Goal: Transaction & Acquisition: Purchase product/service

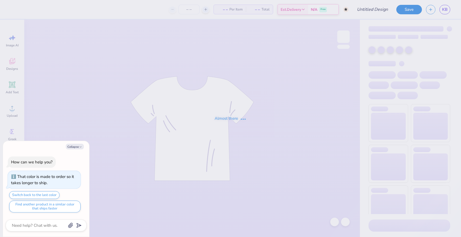
type textarea "x"
type input "Mockneck navy and grey"
type textarea "x"
type input "50"
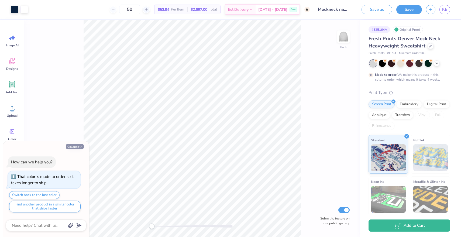
click at [76, 149] on button "Collapse" at bounding box center [75, 147] width 18 height 6
type textarea "x"
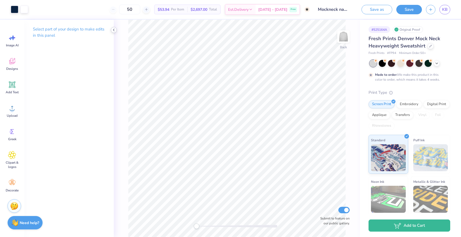
click at [116, 28] on icon at bounding box center [114, 30] width 4 height 4
click at [7, 63] on div "Designs" at bounding box center [11, 64] width 19 height 20
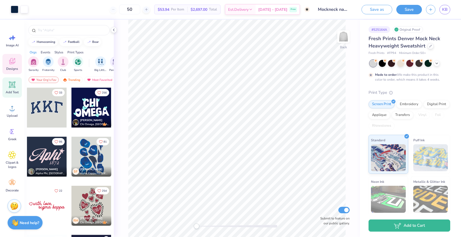
click at [12, 90] on span "Add Text" at bounding box center [12, 92] width 13 height 4
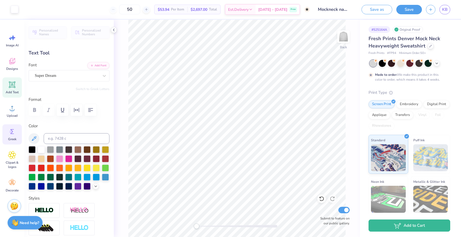
click at [14, 136] on div "Greek" at bounding box center [11, 134] width 19 height 20
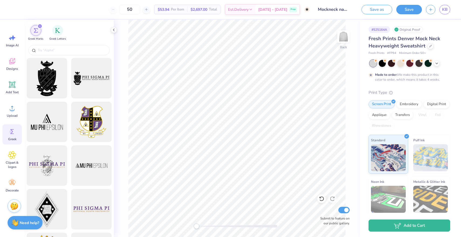
type textarea "TET"
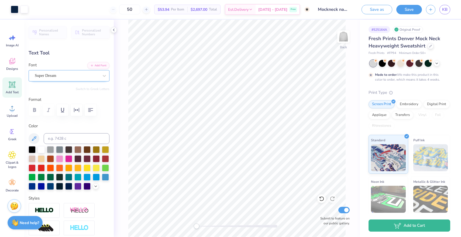
click at [62, 80] on div "Super Dream" at bounding box center [69, 75] width 81 height 11
click at [103, 76] on icon at bounding box center [104, 75] width 5 height 5
click at [12, 134] on icon at bounding box center [12, 131] width 8 height 8
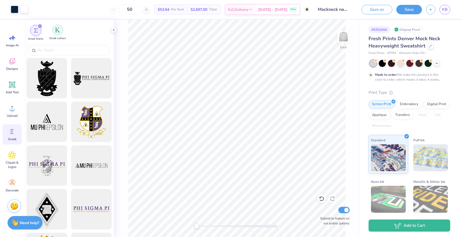
click at [57, 30] on img "filter for Greek Letters" at bounding box center [57, 29] width 5 height 5
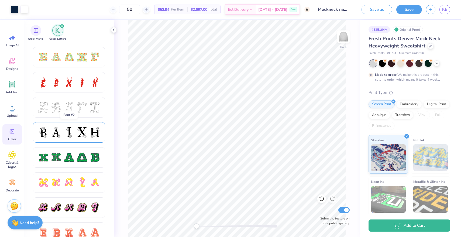
scroll to position [172, 0]
click at [85, 128] on div at bounding box center [81, 131] width 11 height 11
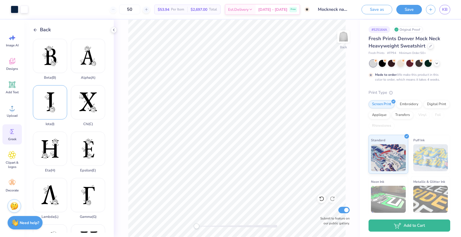
click at [43, 105] on div "Iota ( I )" at bounding box center [50, 105] width 34 height 41
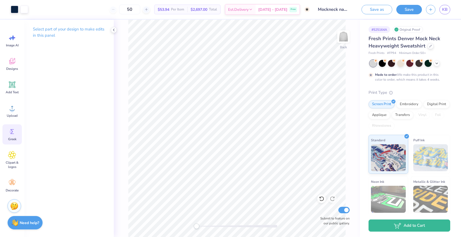
click at [11, 135] on icon at bounding box center [12, 131] width 8 height 8
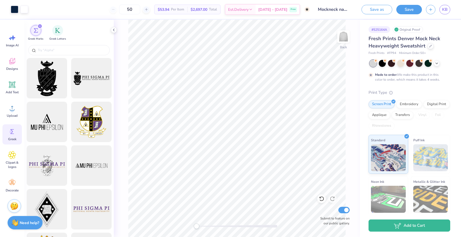
click at [57, 17] on div "50 $53.94 Per Item $2,697.00 Total Est. Delivery Oct 21 - 24 Free" at bounding box center [171, 9] width 278 height 19
click at [57, 26] on div "filter for Greek Letters" at bounding box center [57, 30] width 11 height 11
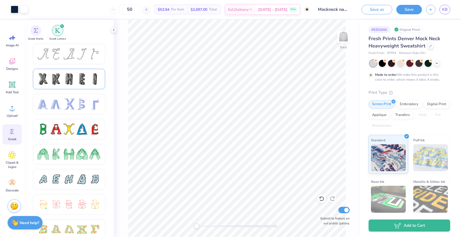
click at [74, 81] on div at bounding box center [68, 78] width 11 height 11
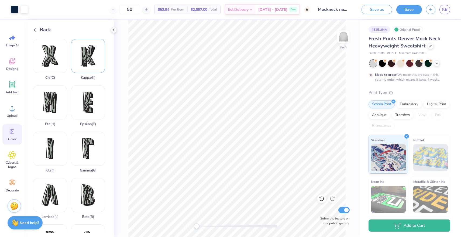
click at [94, 54] on div "Kappa ( K )" at bounding box center [88, 59] width 34 height 41
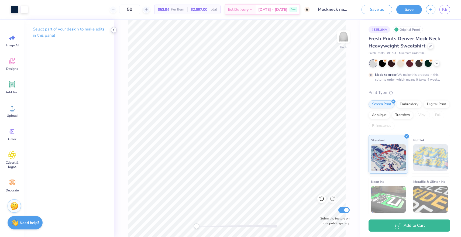
click at [112, 29] on icon at bounding box center [114, 30] width 4 height 4
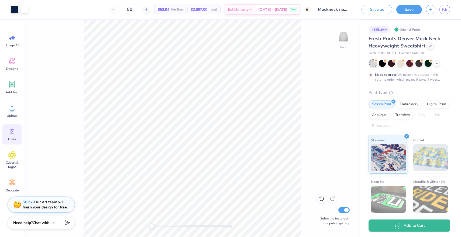
click at [12, 132] on circle at bounding box center [11, 132] width 4 height 4
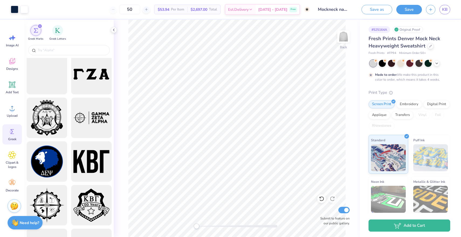
scroll to position [705, 0]
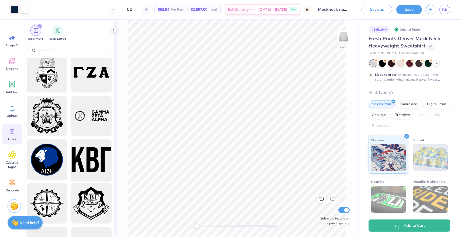
click at [89, 158] on div at bounding box center [91, 159] width 44 height 44
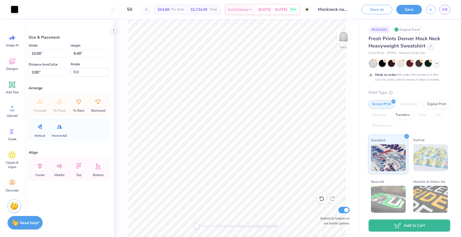
type input "8.76"
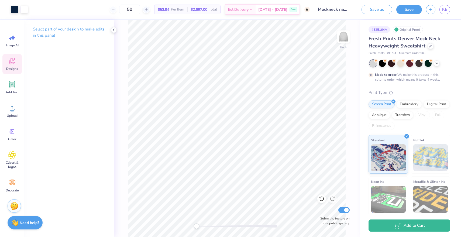
click at [11, 65] on icon at bounding box center [12, 61] width 8 height 8
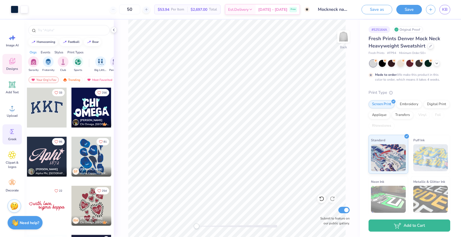
click at [14, 131] on icon at bounding box center [12, 131] width 8 height 8
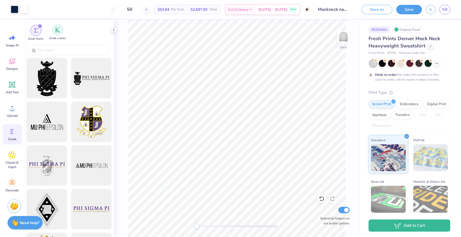
click at [60, 29] on div "filter for Greek Letters" at bounding box center [57, 30] width 11 height 11
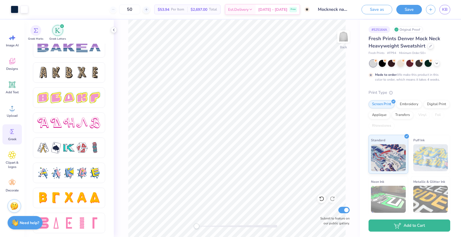
scroll to position [884, 0]
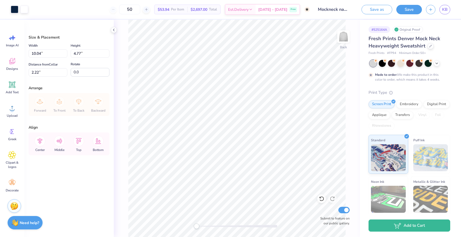
type input "10.04"
type input "4.77"
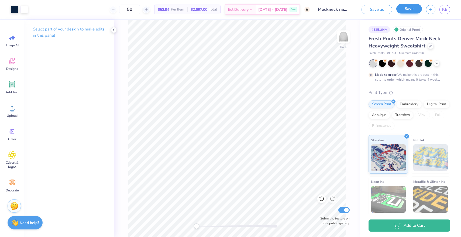
click at [410, 11] on button "Save" at bounding box center [409, 8] width 26 height 9
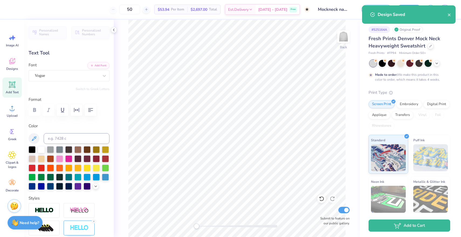
type input "9.97"
type input "4.69"
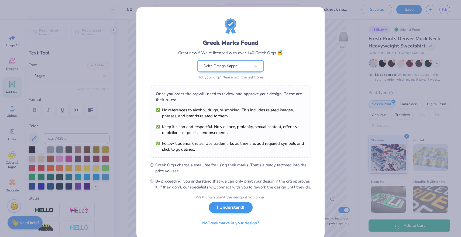
click at [228, 213] on button "I Understand!" at bounding box center [231, 207] width 44 height 11
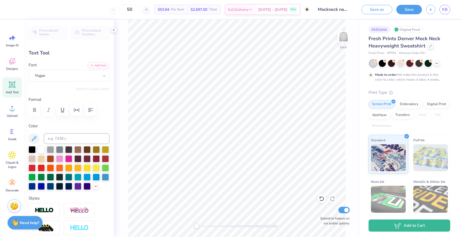
scroll to position [0, 0]
type textarea "Delta omega kappa"
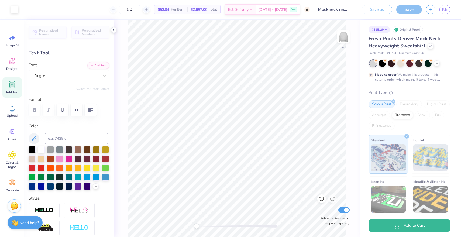
type input "10.04"
type input "4.77"
type input "11.64"
type textarea "e"
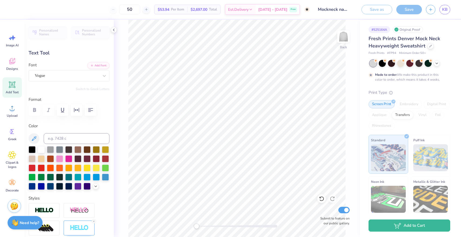
type textarea "delta omega kappa"
type input "16.26"
type input "2.68"
type input "12.69"
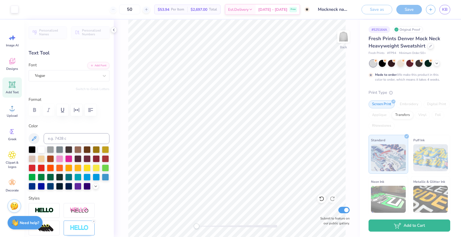
type input "2.15"
type input "0.45"
type input "6.54"
type input "16.26"
type input "2.68"
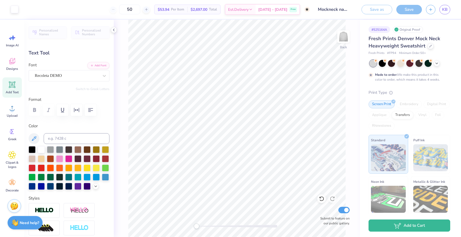
type input "3.23"
click at [447, 9] on span "KB" at bounding box center [444, 9] width 5 height 6
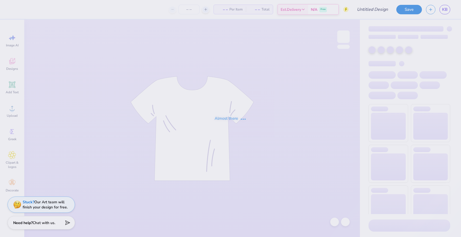
type input "life got better when I met you"
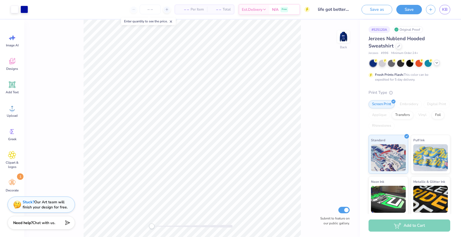
click at [439, 64] on div at bounding box center [437, 63] width 6 height 6
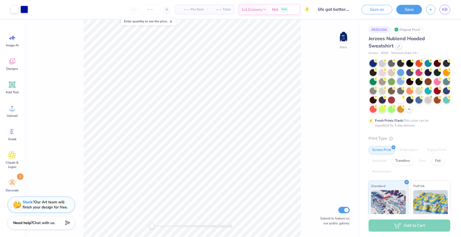
click at [402, 81] on div at bounding box center [400, 81] width 7 height 7
click at [344, 39] on img at bounding box center [344, 37] width 22 height 22
click at [344, 39] on img at bounding box center [343, 36] width 11 height 11
click at [401, 73] on div at bounding box center [400, 71] width 7 height 7
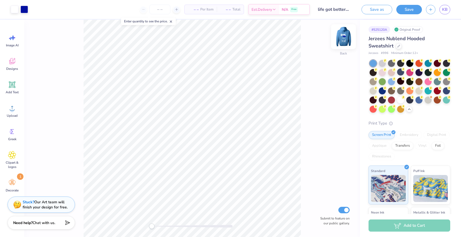
click at [343, 42] on img at bounding box center [344, 37] width 22 height 22
click at [343, 42] on img at bounding box center [343, 36] width 11 height 11
click at [418, 101] on div at bounding box center [418, 99] width 7 height 7
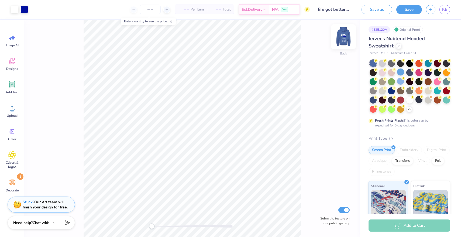
click at [345, 39] on img at bounding box center [344, 37] width 22 height 22
click at [345, 39] on img at bounding box center [343, 36] width 11 height 11
click at [398, 46] on icon at bounding box center [398, 45] width 3 height 3
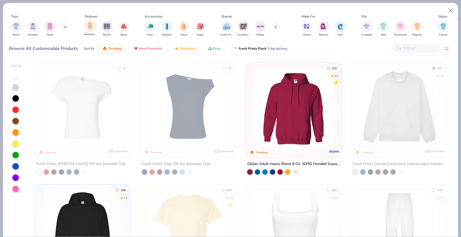
click at [92, 26] on img "filter for Sweatpants" at bounding box center [90, 26] width 6 height 6
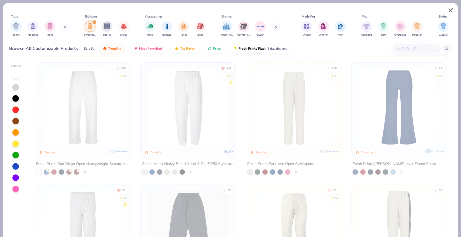
click at [452, 9] on button "Close" at bounding box center [451, 10] width 10 height 10
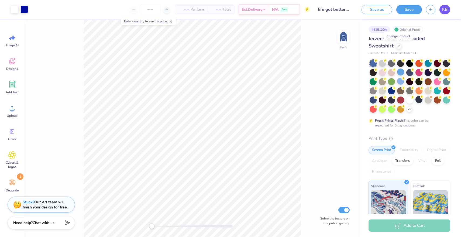
click at [443, 11] on span "KB" at bounding box center [444, 9] width 5 height 6
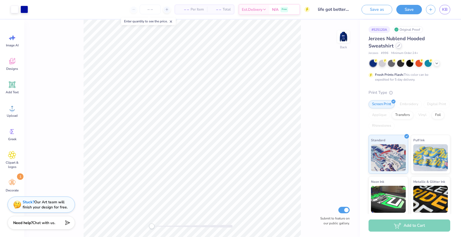
click at [399, 45] on icon at bounding box center [399, 45] width 2 height 2
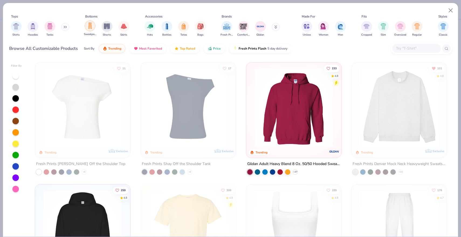
click at [88, 23] on img "filter for Sweatpants" at bounding box center [90, 26] width 6 height 6
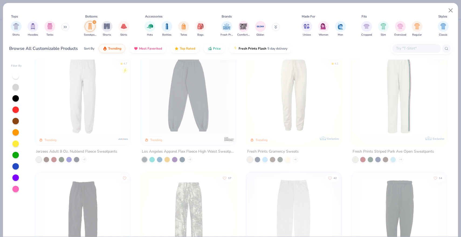
scroll to position [143, 0]
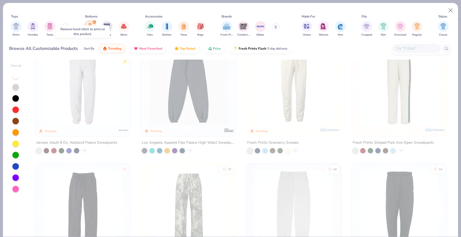
click at [81, 96] on img at bounding box center [82, 86] width 84 height 79
click at [452, 8] on button "Close" at bounding box center [451, 10] width 10 height 10
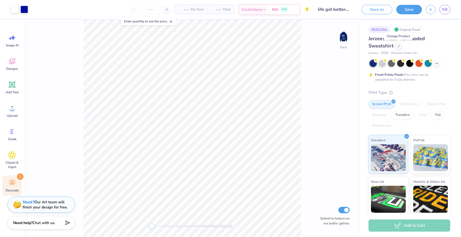
click at [8, 178] on div "Decorate 1" at bounding box center [11, 185] width 19 height 20
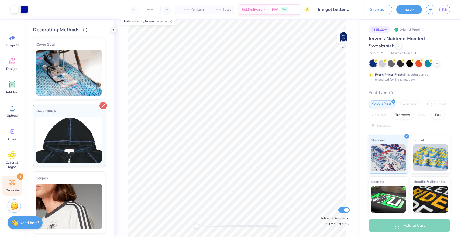
click at [104, 105] on icon at bounding box center [103, 106] width 8 height 8
click at [398, 49] on div "Jerzees Nublend Hooded Sweatshirt" at bounding box center [409, 42] width 82 height 15
click at [398, 47] on icon at bounding box center [399, 45] width 2 height 2
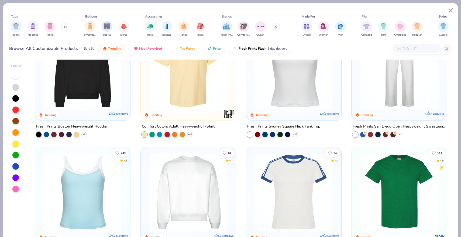
scroll to position [100, 0]
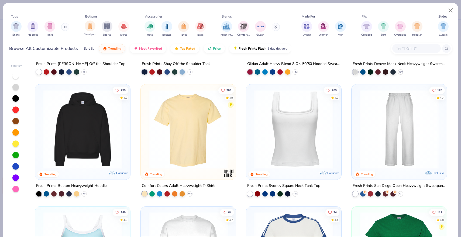
click at [94, 22] on div "Sweatpants" at bounding box center [90, 28] width 12 height 16
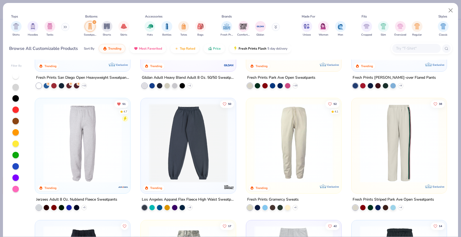
scroll to position [75, 0]
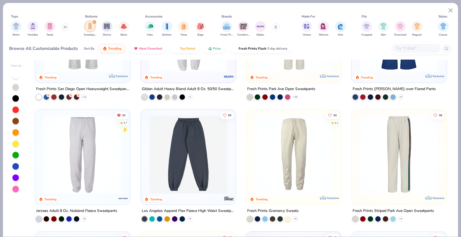
click at [103, 140] on img at bounding box center [82, 154] width 84 height 79
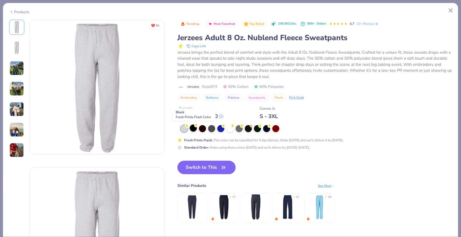
click at [193, 129] on div at bounding box center [193, 128] width 7 height 7
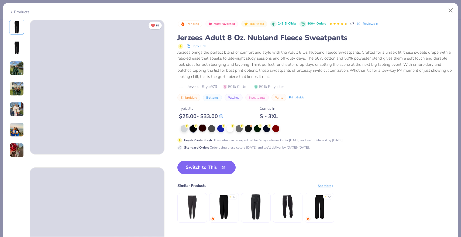
click at [205, 127] on div at bounding box center [202, 128] width 7 height 7
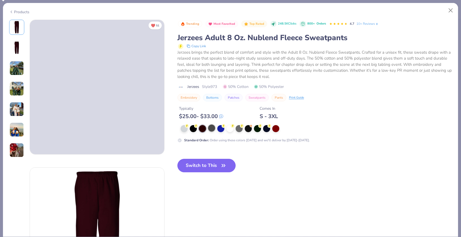
click at [214, 127] on div at bounding box center [211, 128] width 7 height 7
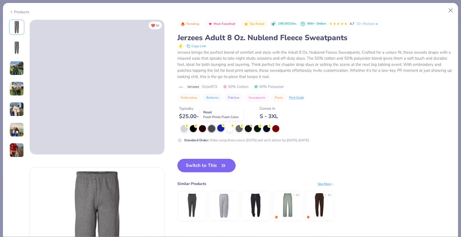
click at [222, 128] on div at bounding box center [220, 128] width 7 height 7
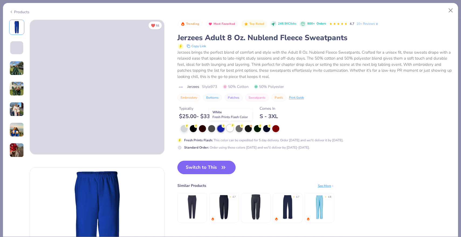
click at [231, 128] on div at bounding box center [229, 128] width 7 height 7
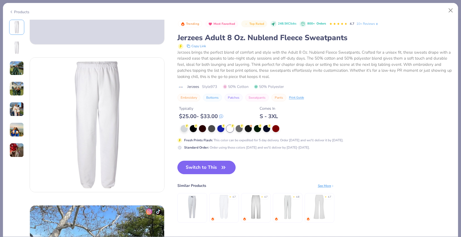
scroll to position [112, 0]
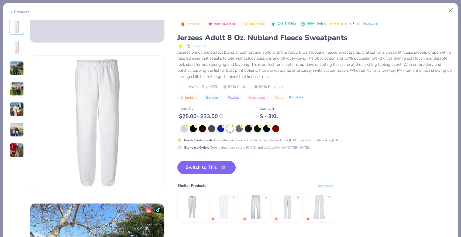
click at [14, 130] on img at bounding box center [16, 129] width 15 height 15
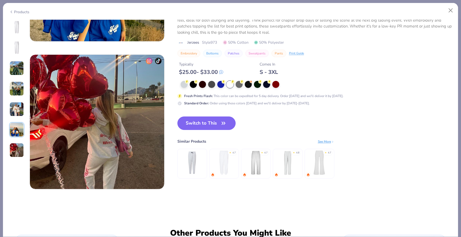
scroll to position [823, 0]
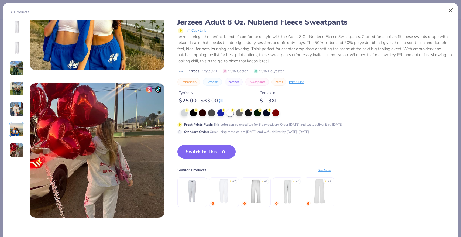
click at [450, 10] on button "Close" at bounding box center [451, 10] width 10 height 10
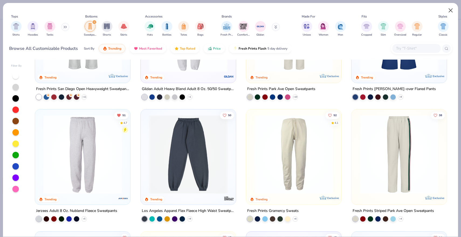
click at [450, 10] on button "Close" at bounding box center [451, 10] width 10 height 10
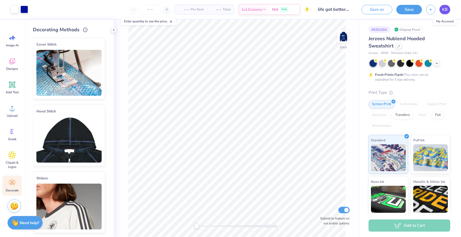
click at [445, 11] on span "KB" at bounding box center [444, 9] width 5 height 6
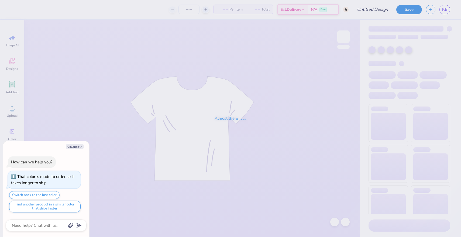
type textarea "x"
type input "Mockneck navy and grey"
type textarea "x"
type input "50"
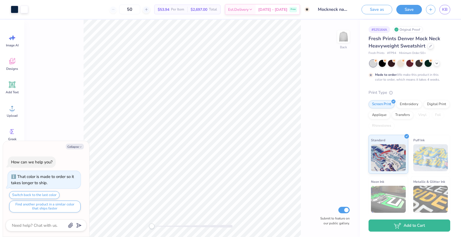
click at [438, 65] on div at bounding box center [437, 63] width 6 height 6
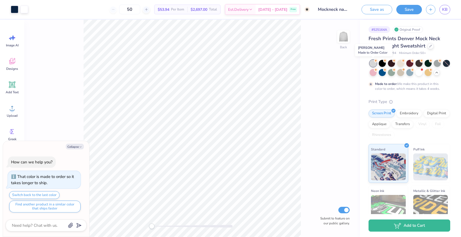
click at [372, 61] on div at bounding box center [373, 63] width 7 height 7
click at [429, 46] on icon at bounding box center [430, 45] width 2 height 2
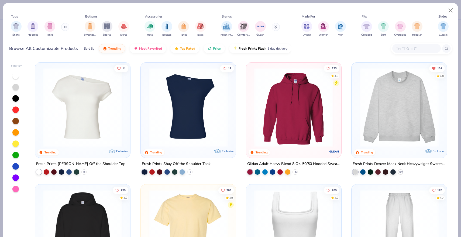
click at [408, 94] on img at bounding box center [399, 107] width 84 height 79
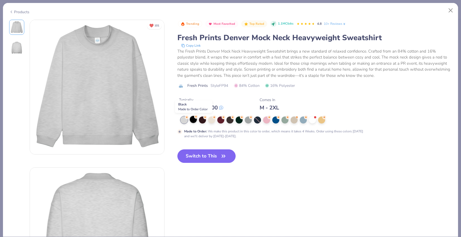
click at [191, 119] on div at bounding box center [193, 119] width 7 height 7
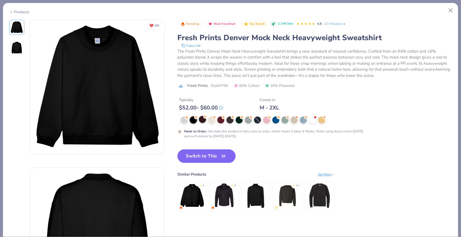
click at [203, 120] on div at bounding box center [202, 119] width 7 height 7
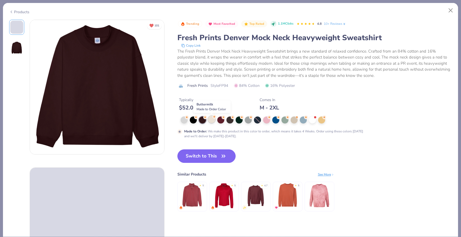
click at [213, 120] on div at bounding box center [211, 119] width 7 height 7
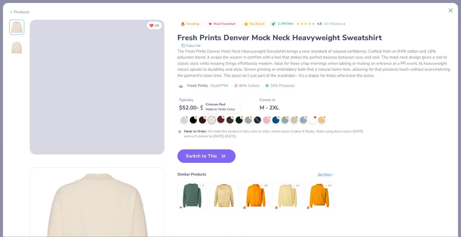
click at [222, 121] on div at bounding box center [220, 119] width 7 height 7
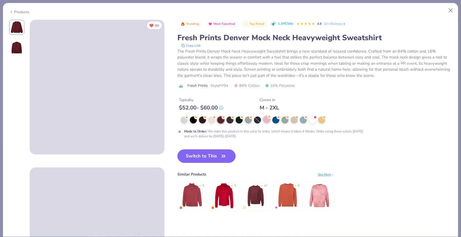
click at [265, 119] on div at bounding box center [266, 119] width 7 height 7
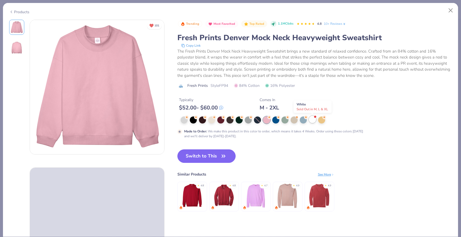
click at [314, 120] on div at bounding box center [312, 119] width 7 height 7
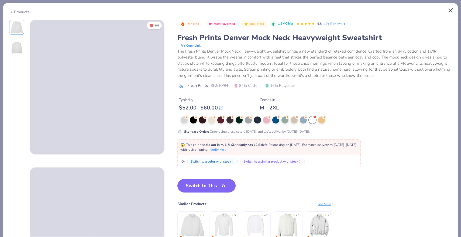
click at [454, 8] on button "Close" at bounding box center [451, 10] width 10 height 10
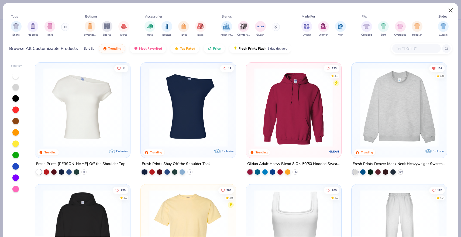
click at [451, 11] on button "Close" at bounding box center [451, 10] width 10 height 10
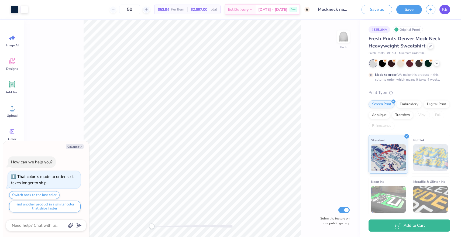
click at [445, 9] on span "KB" at bounding box center [444, 9] width 5 height 6
type textarea "x"
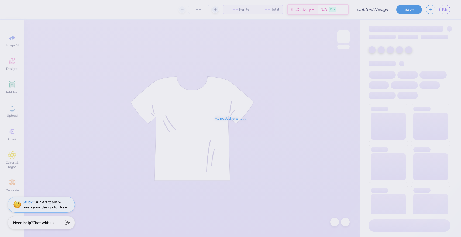
type input "DOK Red sweatshirt"
type input "60"
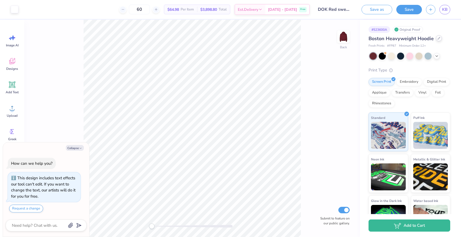
click at [439, 39] on icon at bounding box center [438, 38] width 3 height 3
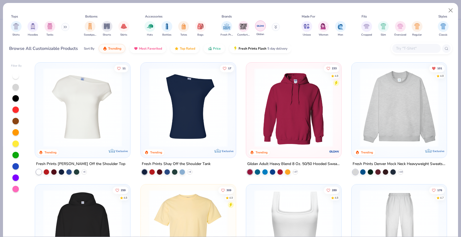
click at [256, 25] on div "filter for Gildan" at bounding box center [260, 25] width 11 height 11
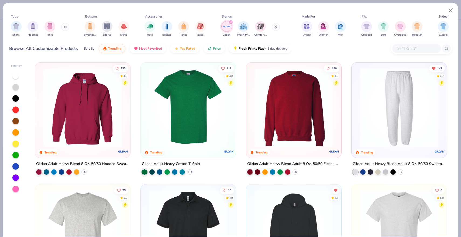
click at [92, 118] on img at bounding box center [82, 107] width 84 height 79
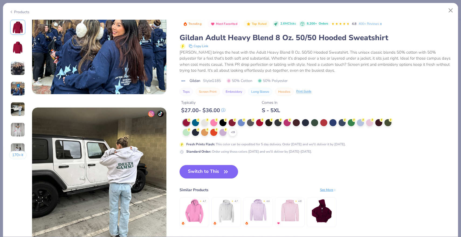
scroll to position [503, 0]
click at [230, 135] on div "+ 15" at bounding box center [289, 127] width 212 height 17
click at [232, 134] on div "+ 15" at bounding box center [233, 132] width 8 height 8
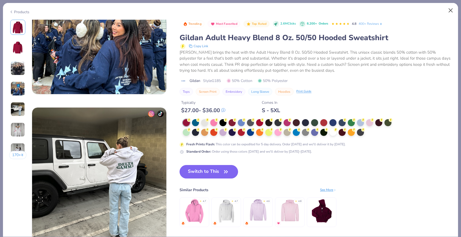
click at [453, 11] on button "Close" at bounding box center [451, 10] width 10 height 10
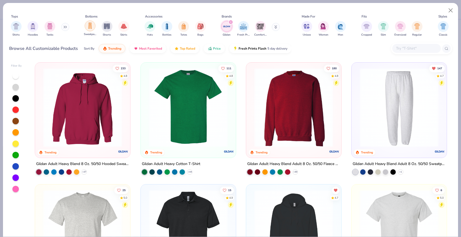
click at [88, 25] on img "filter for Sweatpants" at bounding box center [90, 26] width 6 height 6
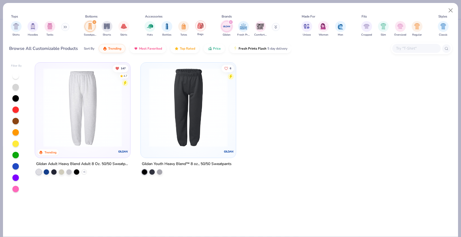
click at [202, 30] on div "filter for Bags" at bounding box center [200, 25] width 11 height 11
click at [232, 21] on div "filter for Gildan" at bounding box center [230, 22] width 5 height 5
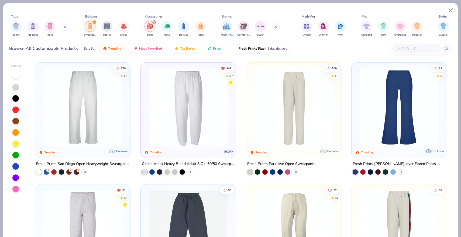
click at [93, 22] on div "filter for Sweatpants" at bounding box center [94, 22] width 5 height 5
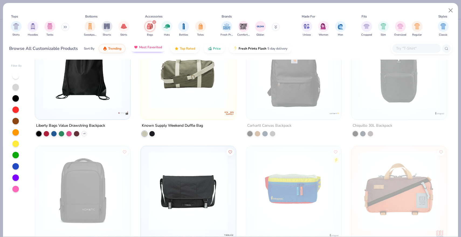
scroll to position [381, 0]
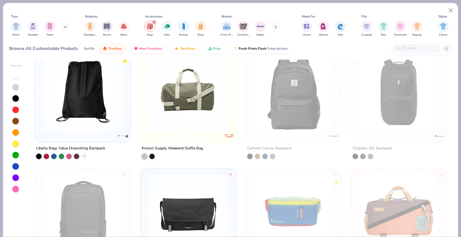
click at [154, 23] on icon "filter for Bags" at bounding box center [154, 22] width 2 height 2
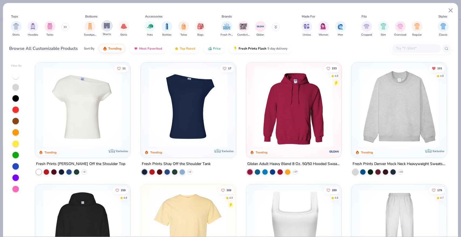
click at [108, 27] on img "filter for Shorts" at bounding box center [107, 26] width 6 height 6
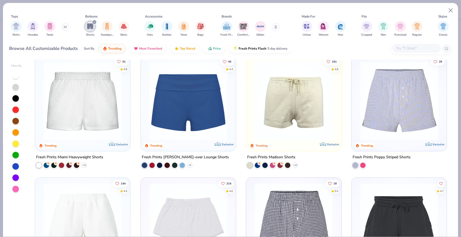
scroll to position [1, 0]
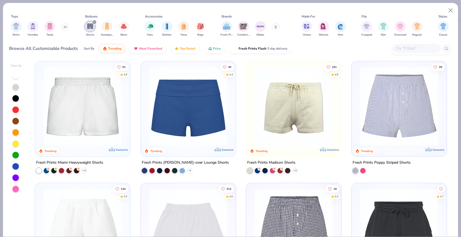
click at [94, 21] on icon "filter for Shorts" at bounding box center [94, 22] width 2 height 2
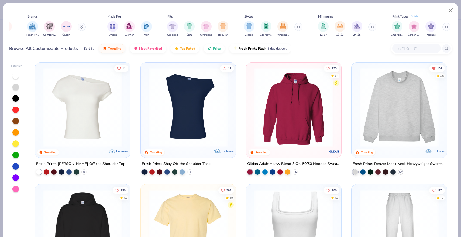
scroll to position [0, 194]
click at [321, 27] on img "filter for 12-17" at bounding box center [323, 26] width 6 height 6
type textarea "x"
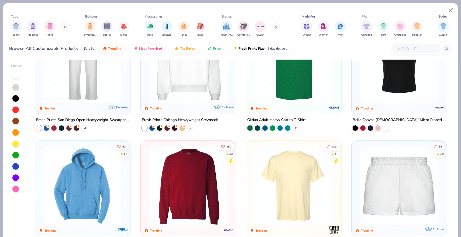
click at [274, 28] on button at bounding box center [276, 27] width 8 height 8
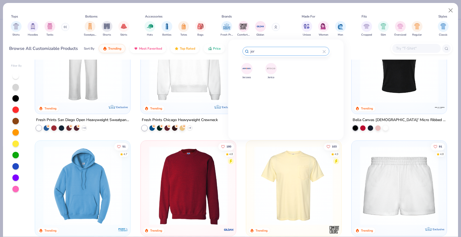
type input "jer"
click at [249, 67] on img at bounding box center [246, 68] width 9 height 9
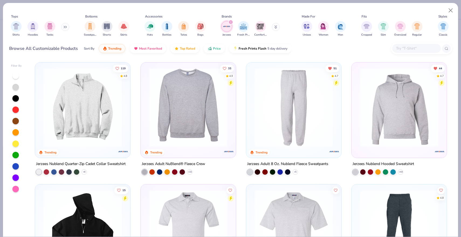
click at [396, 113] on img at bounding box center [399, 107] width 84 height 79
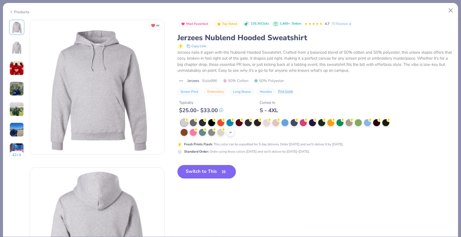
click at [231, 131] on icon at bounding box center [230, 132] width 4 height 4
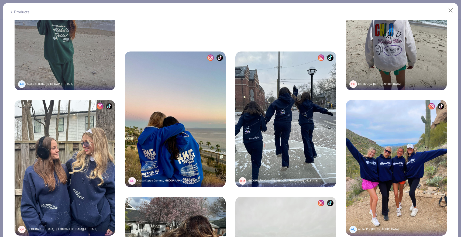
scroll to position [1160, 0]
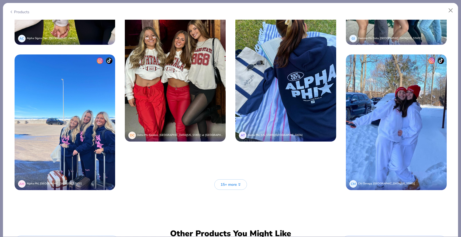
scroll to position [2061, 0]
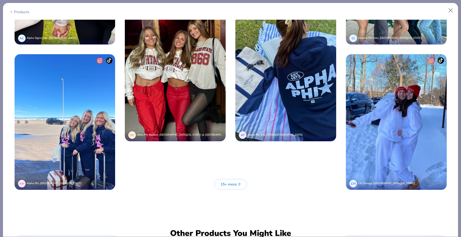
type textarea "x"
